Goal: Task Accomplishment & Management: Manage account settings

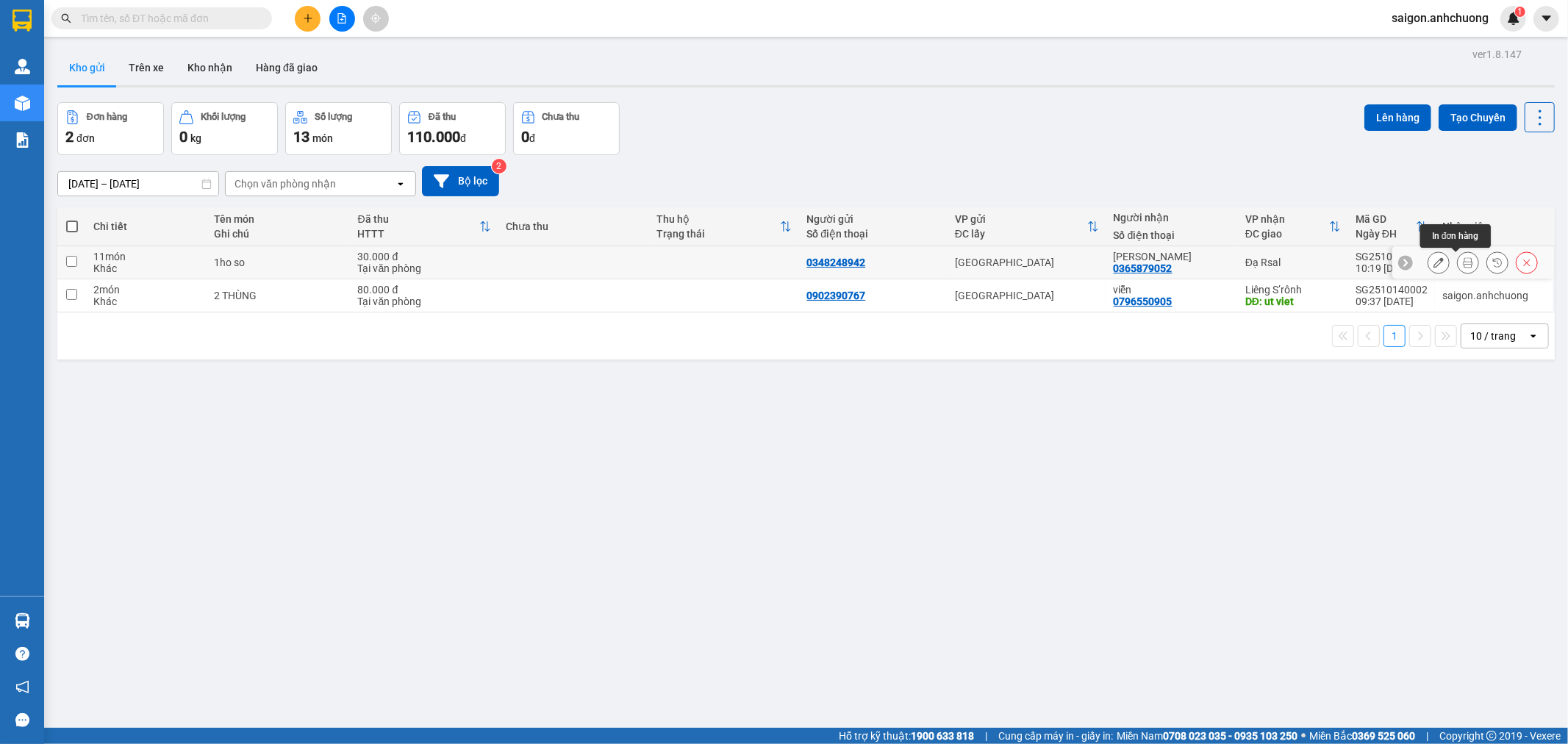
click at [1429, 255] on button at bounding box center [1439, 263] width 21 height 26
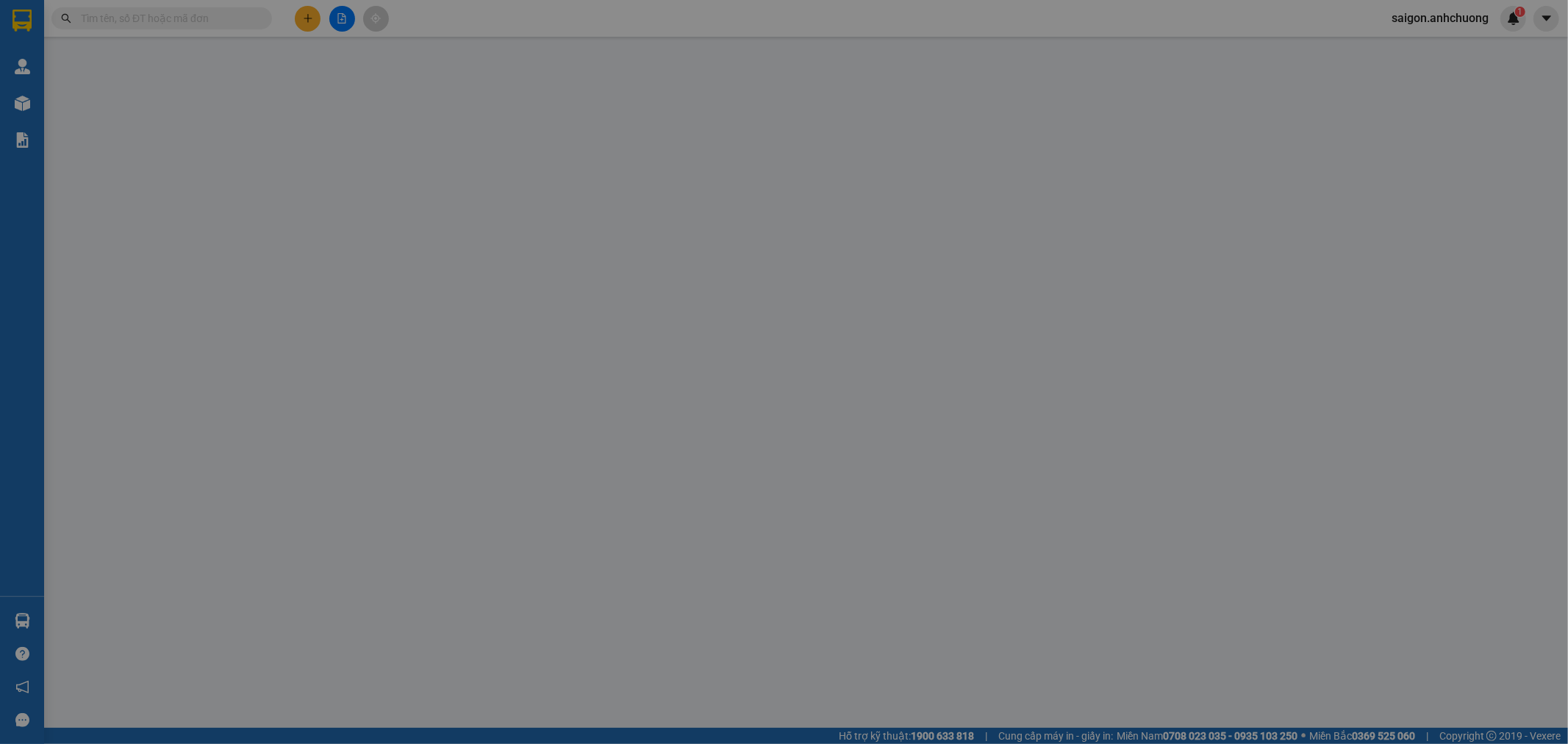
type input "0348248942"
type input "0365879052"
type input "dinh van cuong"
type input "0"
type input "30.000"
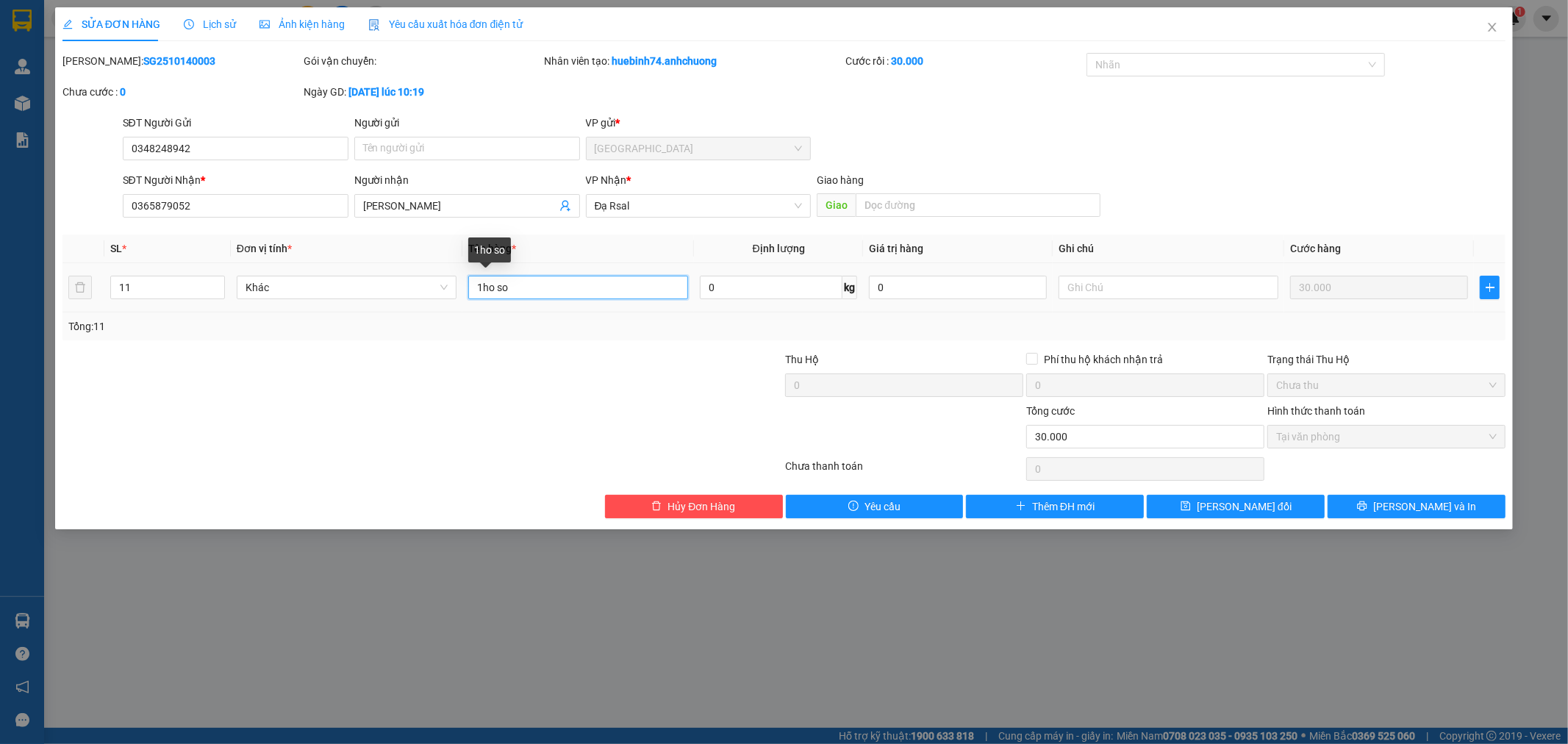
click at [485, 288] on input "1ho so" at bounding box center [578, 287] width 220 height 24
type input "1 ho so"
click at [153, 288] on input "11" at bounding box center [168, 287] width 114 height 22
type input "1"
click at [393, 371] on div at bounding box center [302, 377] width 482 height 52
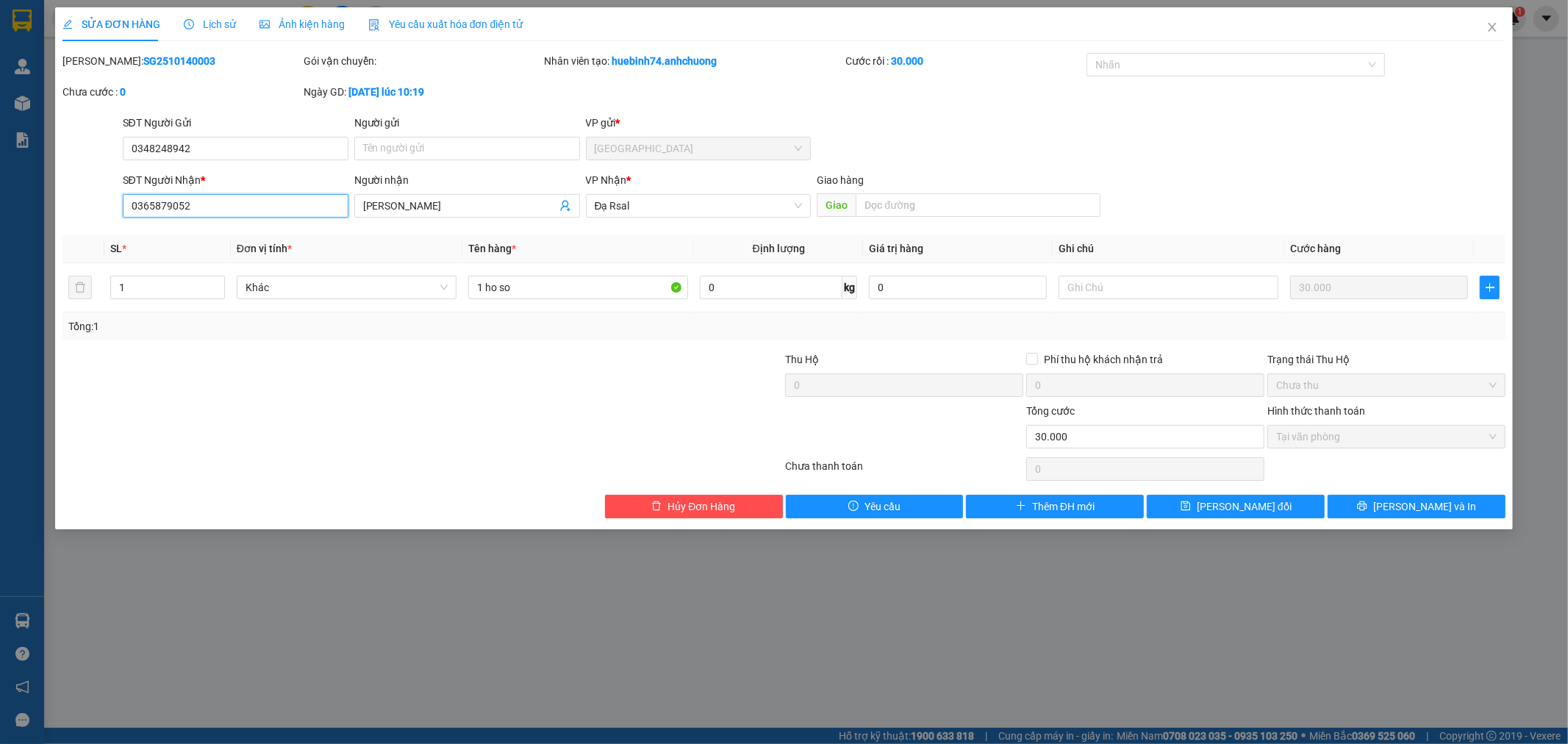
click at [157, 210] on input "0365879052" at bounding box center [235, 206] width 225 height 24
click at [1429, 504] on span "Lưu và In" at bounding box center [1425, 507] width 103 height 16
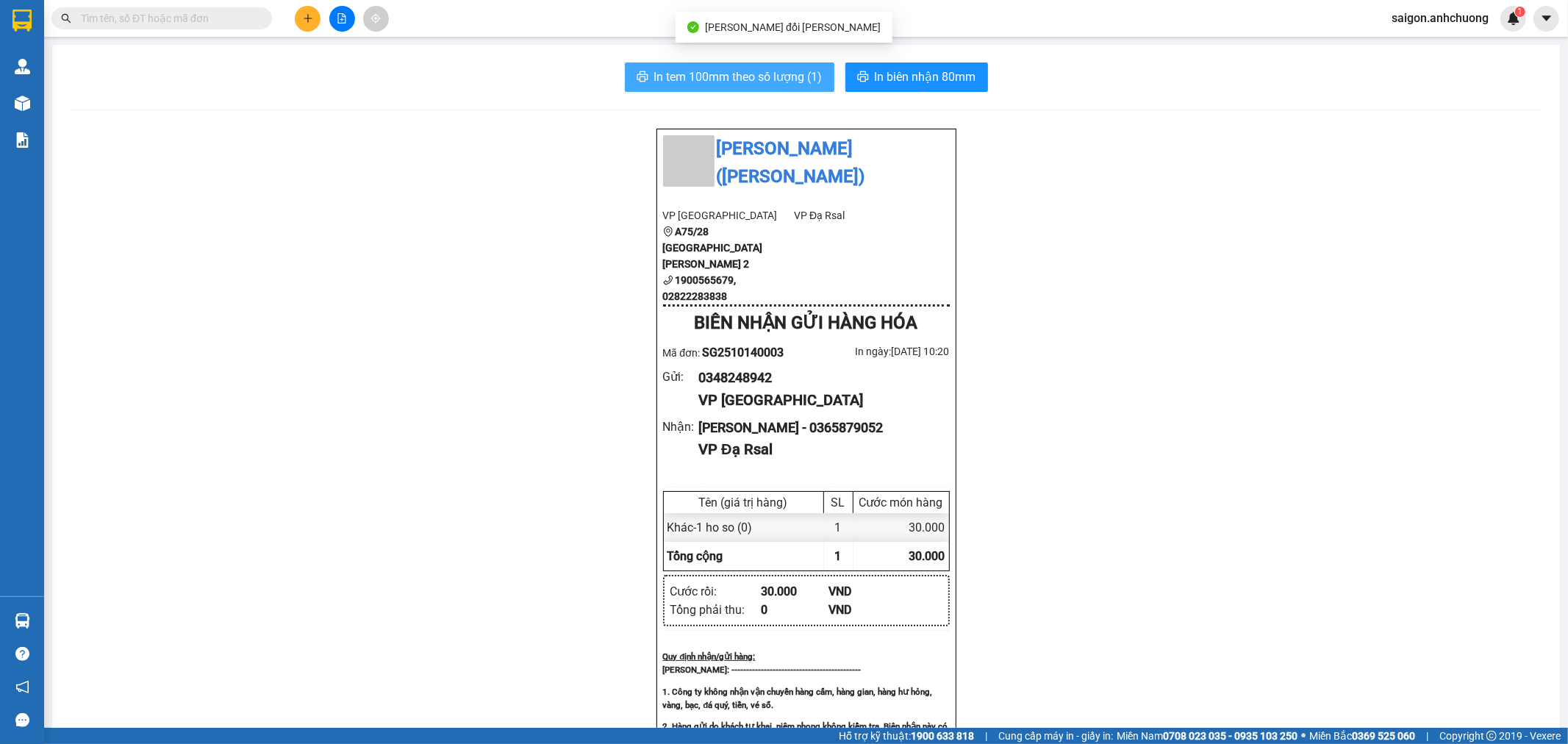
click at [774, 69] on span "In tem 100mm theo số lượng (1)" at bounding box center [738, 77] width 169 height 18
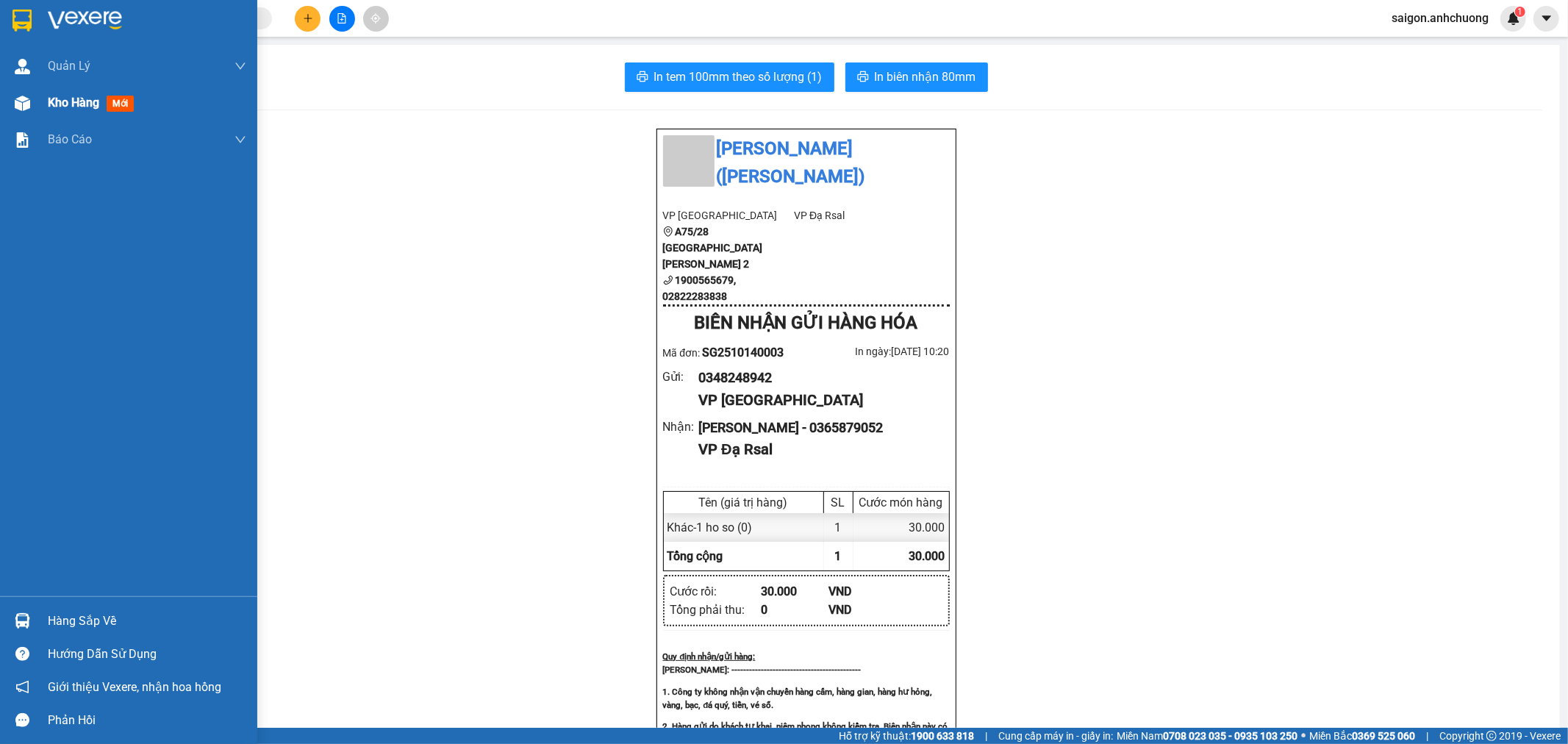
click at [72, 106] on span "Kho hàng" at bounding box center [73, 102] width 52 height 14
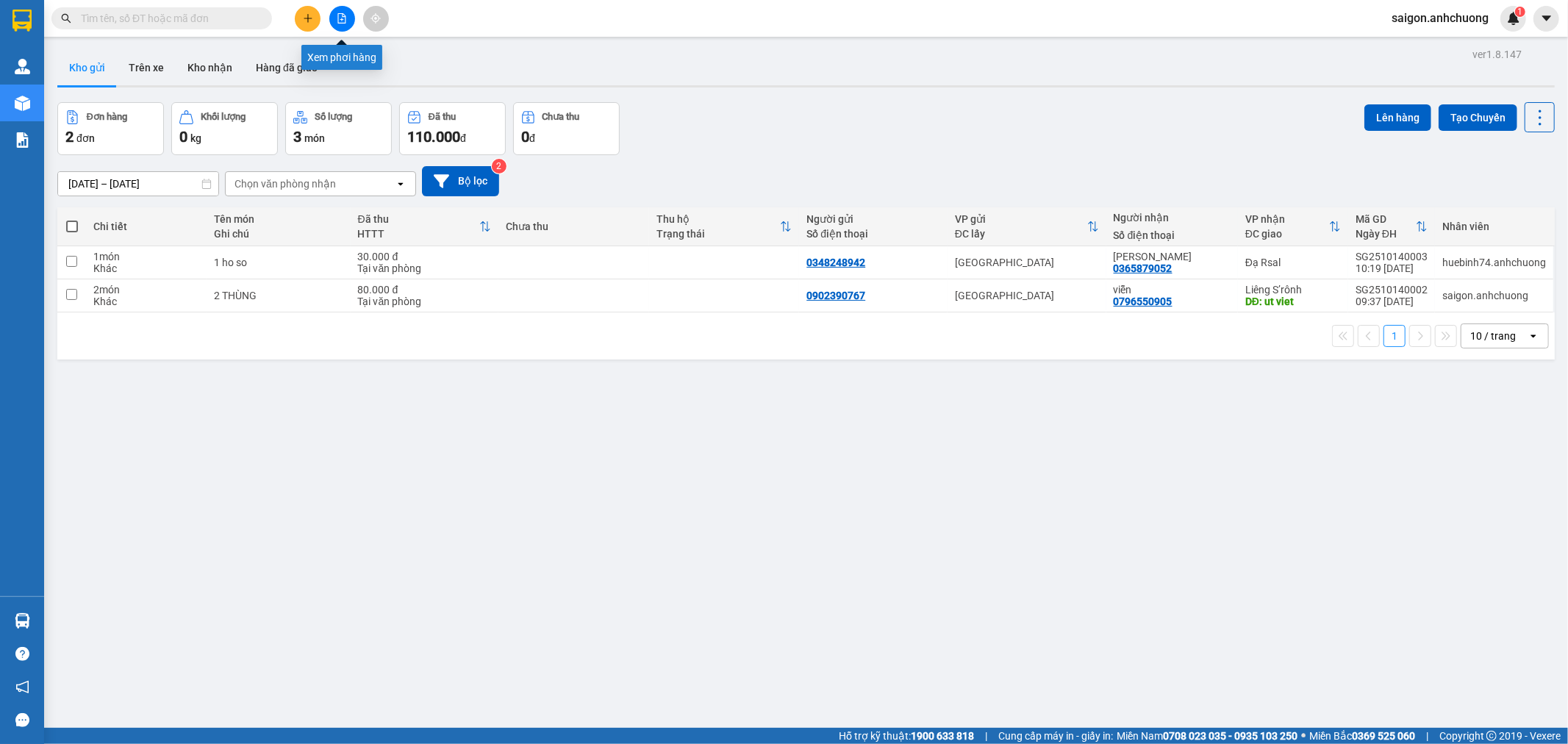
click at [341, 23] on icon "file-add" at bounding box center [342, 18] width 8 height 11
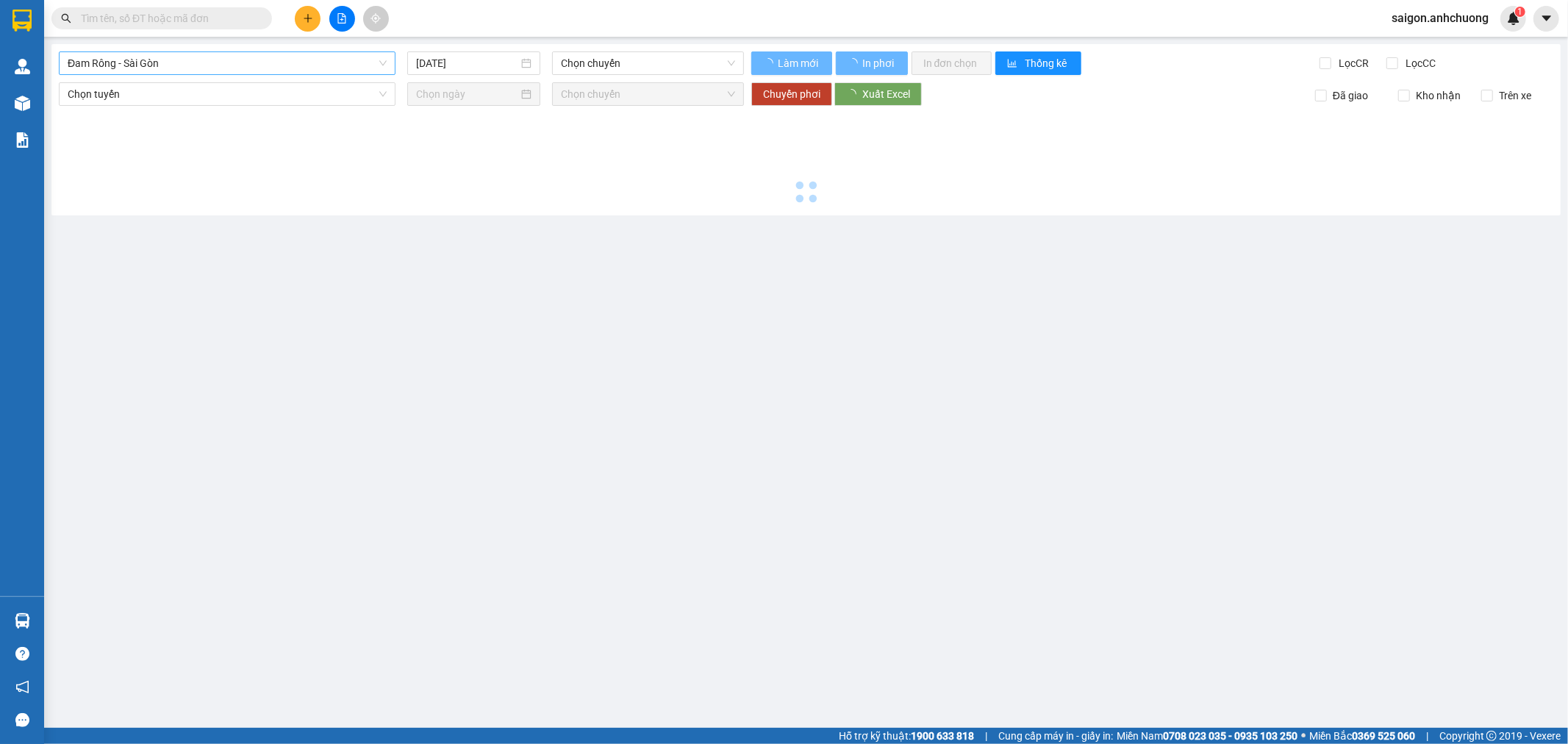
click at [177, 64] on span "Đam Rông - Sài Gòn" at bounding box center [227, 63] width 319 height 22
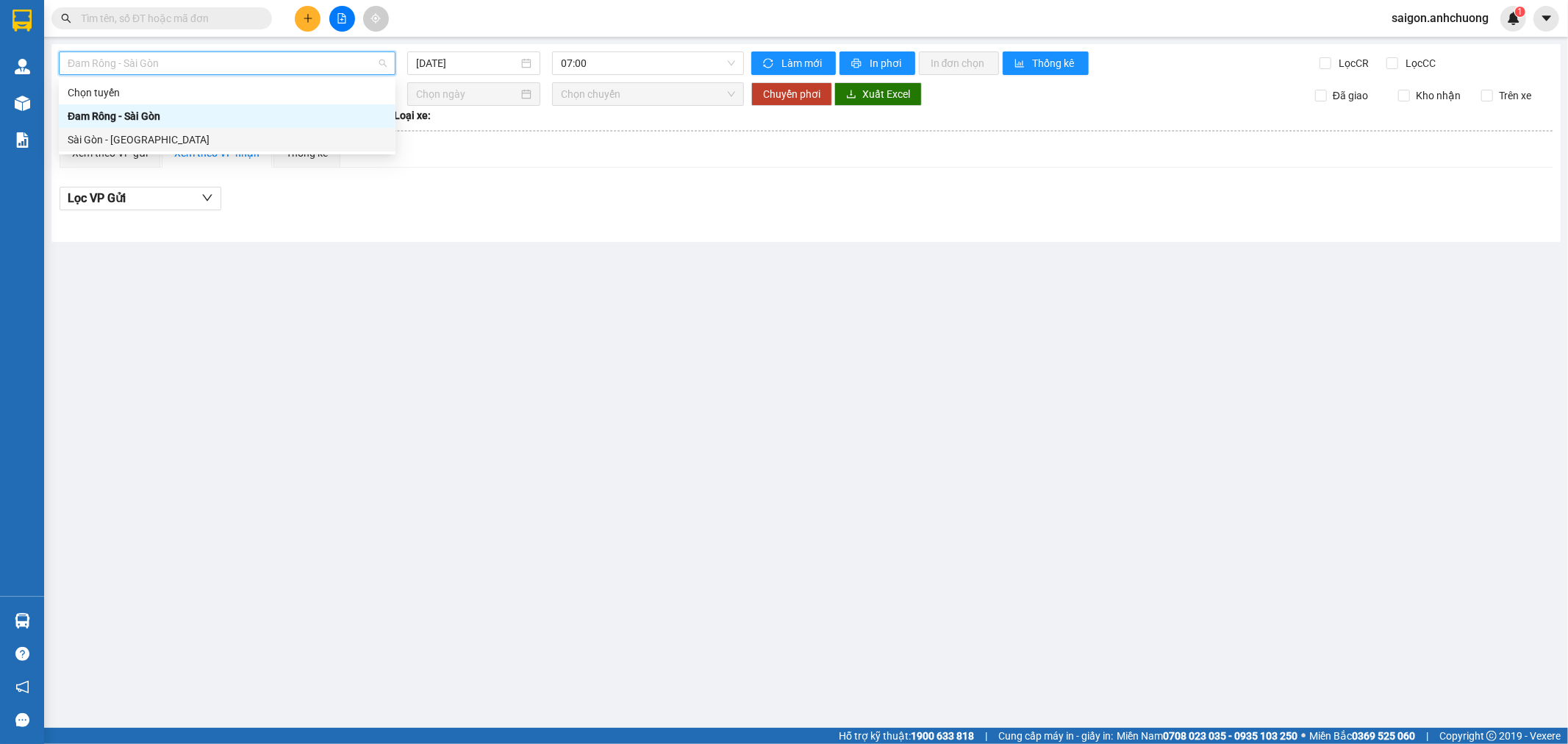
click at [147, 137] on div "Sài Gòn - Đam Rông" at bounding box center [227, 140] width 319 height 16
type input "[DATE]"
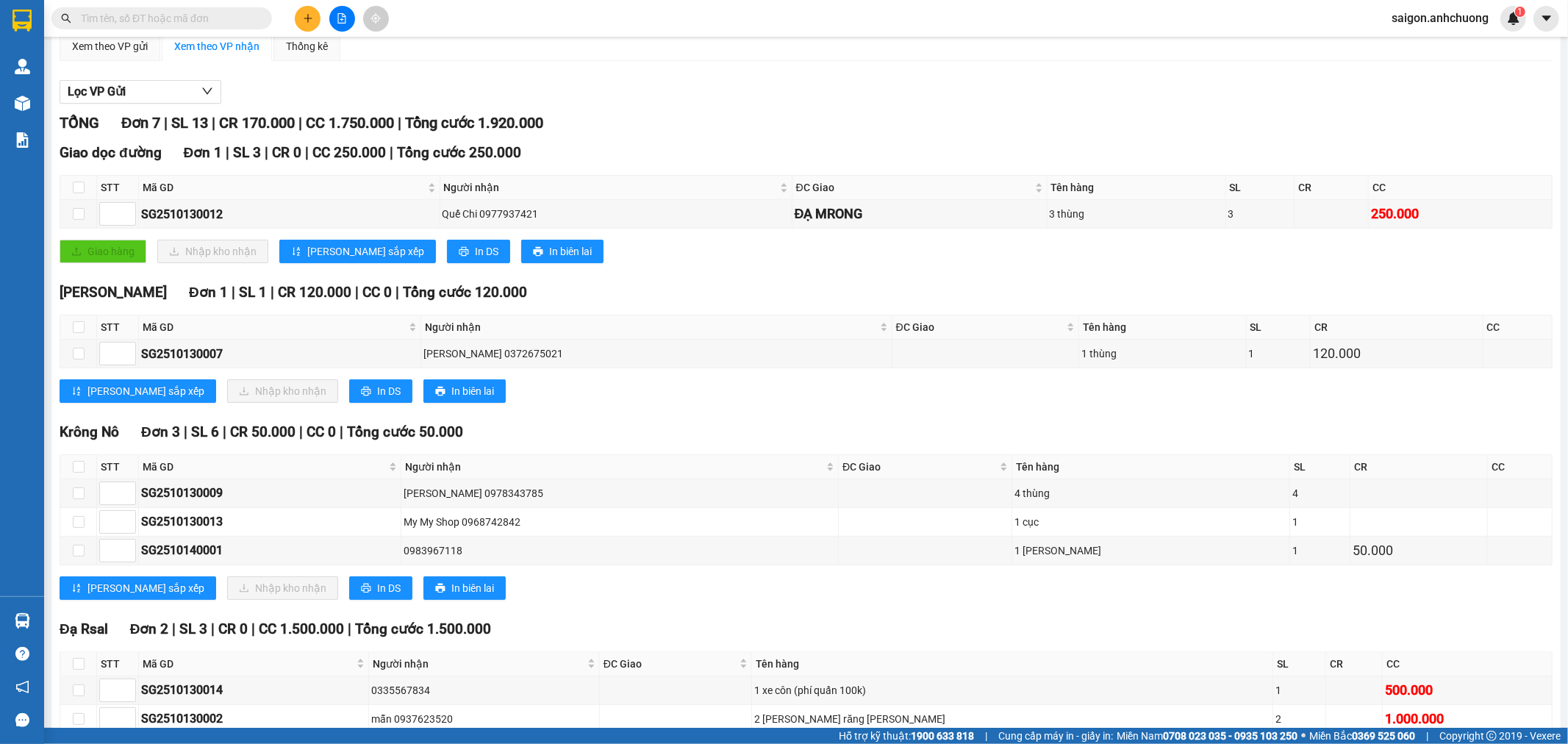
scroll to position [190, 0]
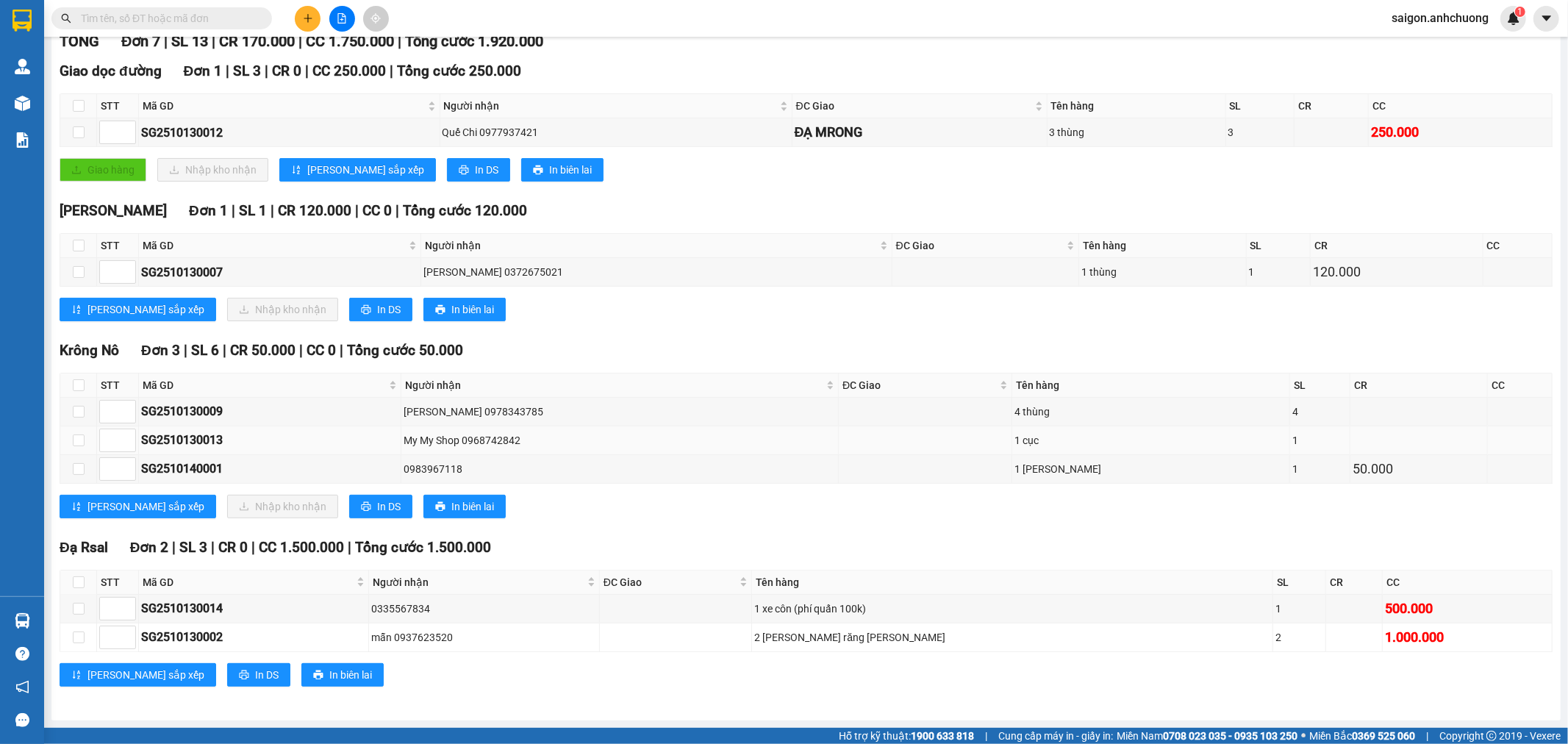
click at [827, 441] on div "My My Shop 0968742842" at bounding box center [620, 441] width 433 height 16
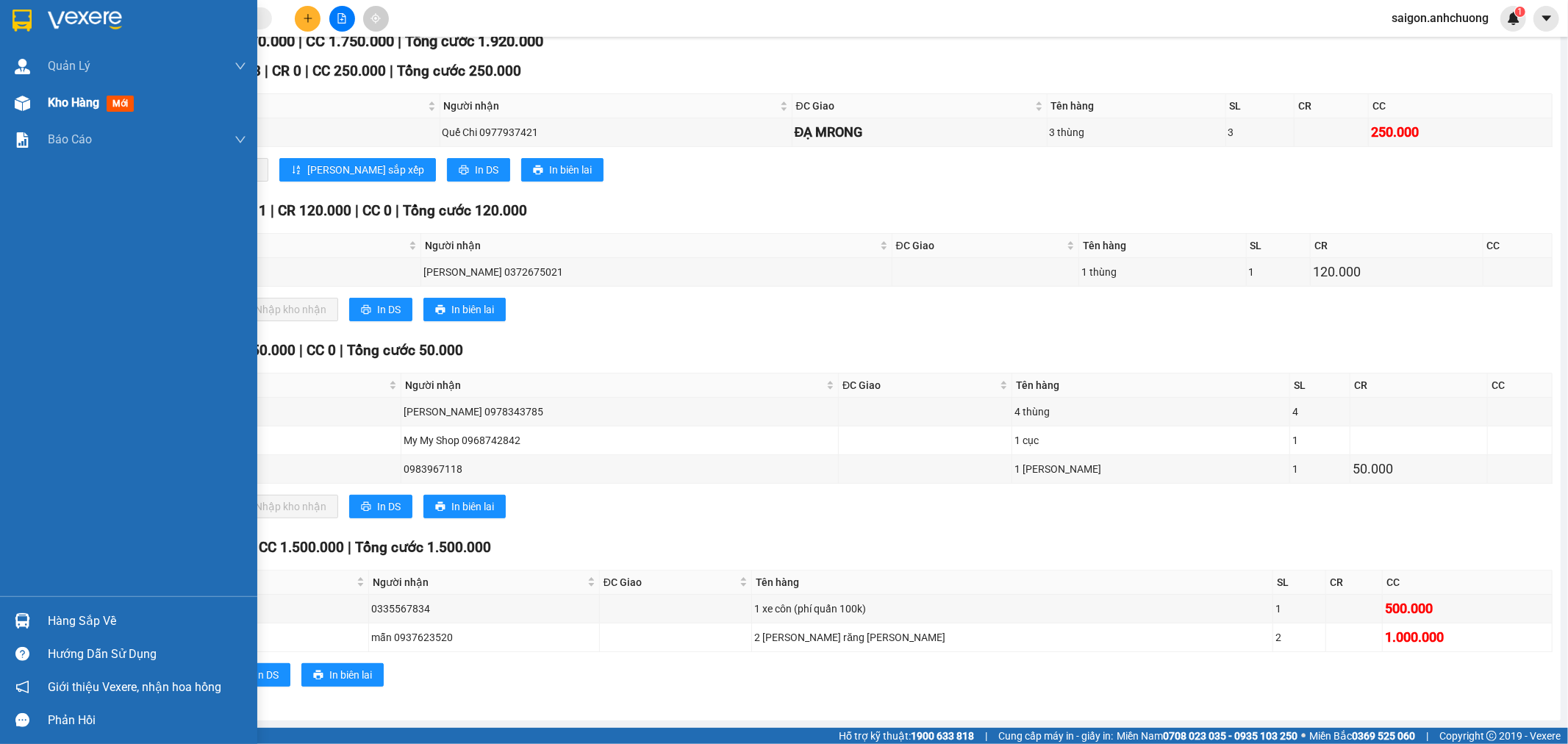
click at [17, 95] on img at bounding box center [22, 103] width 16 height 16
